Goal: Navigation & Orientation: Find specific page/section

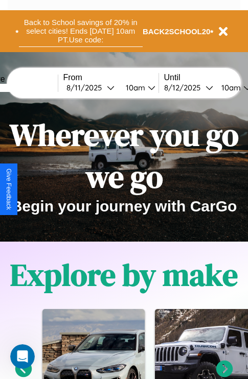
click at [80, 31] on button "Back to School savings of 20% in select cities! Ends [DATE] 10am PT. Use code:" at bounding box center [81, 31] width 124 height 32
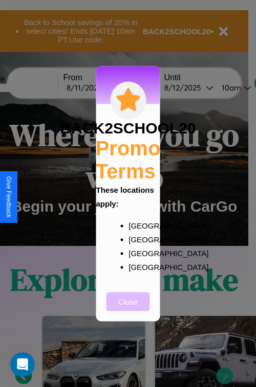
click at [128, 308] on button "Close" at bounding box center [127, 301] width 43 height 19
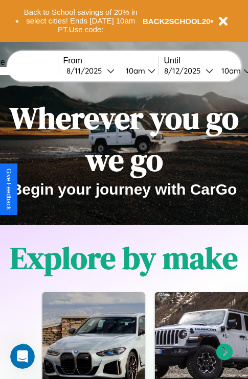
scroll to position [157, 0]
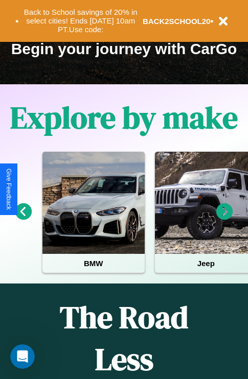
click at [224, 219] on icon at bounding box center [224, 212] width 17 height 17
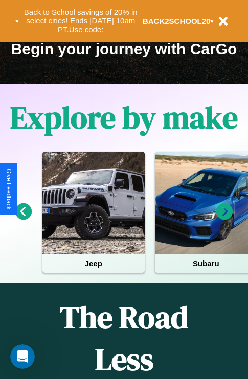
click at [224, 219] on icon at bounding box center [224, 212] width 17 height 17
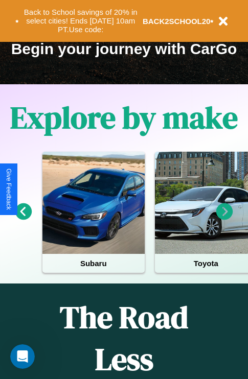
click at [224, 219] on icon at bounding box center [224, 212] width 17 height 17
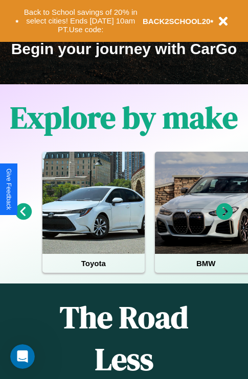
click at [224, 219] on icon at bounding box center [224, 212] width 17 height 17
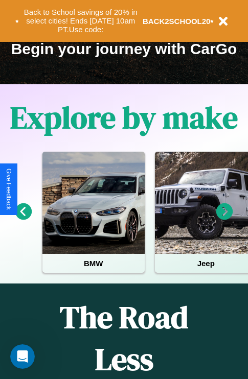
click at [224, 219] on icon at bounding box center [224, 212] width 17 height 17
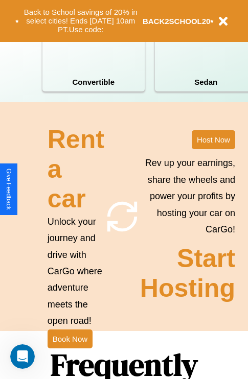
scroll to position [996, 0]
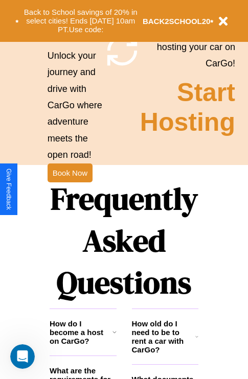
click at [70, 190] on h1 "Frequently Asked Questions" at bounding box center [124, 241] width 149 height 136
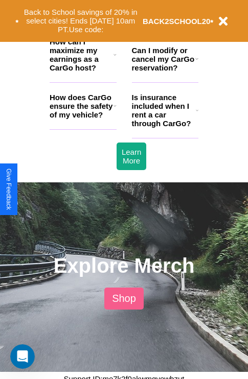
scroll to position [1383, 0]
